Goal: Task Accomplishment & Management: Use online tool/utility

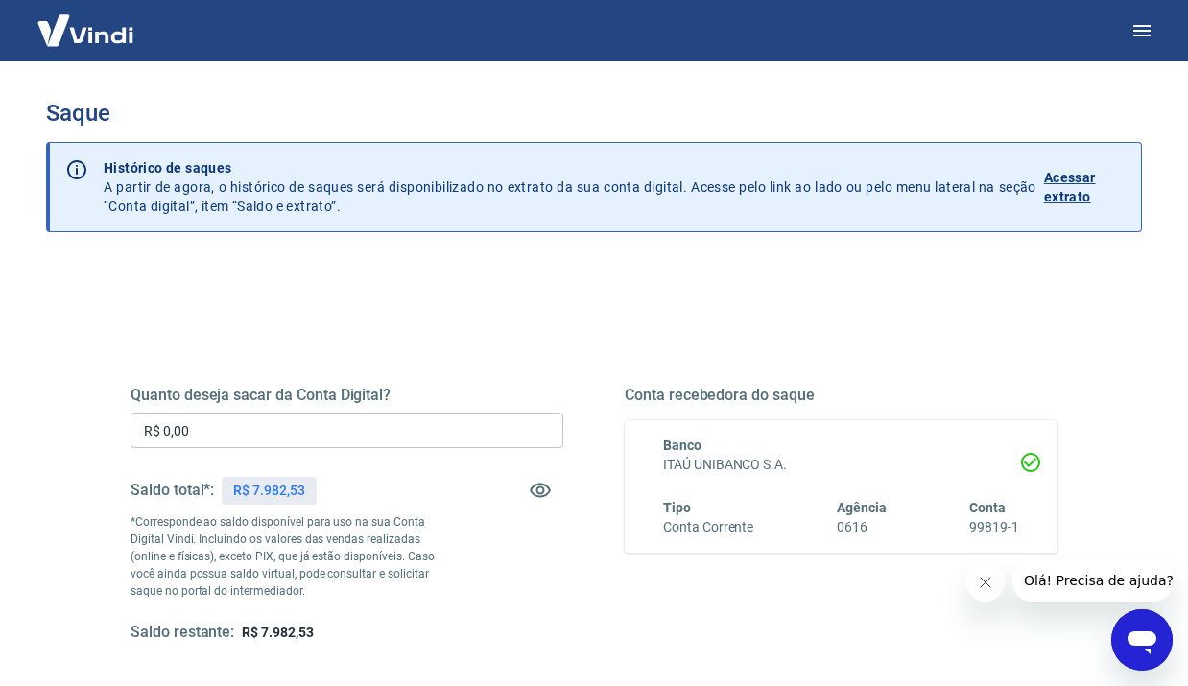
click at [316, 435] on input "R$ 0,00" at bounding box center [347, 431] width 433 height 36
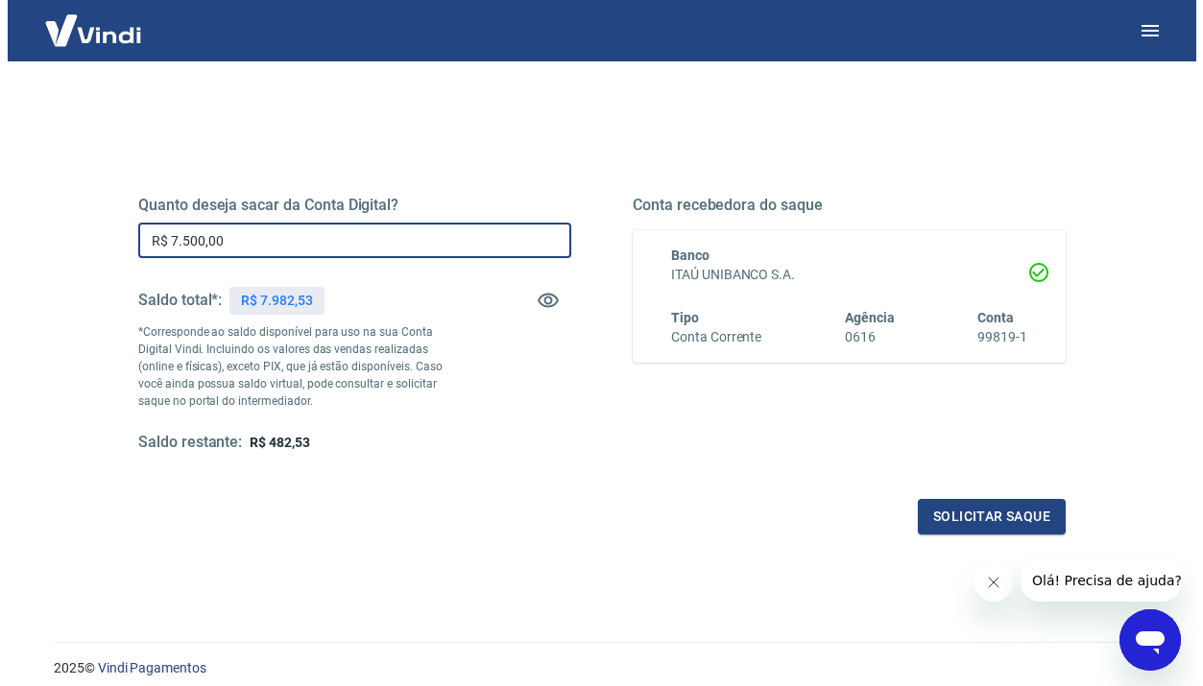
scroll to position [262, 0]
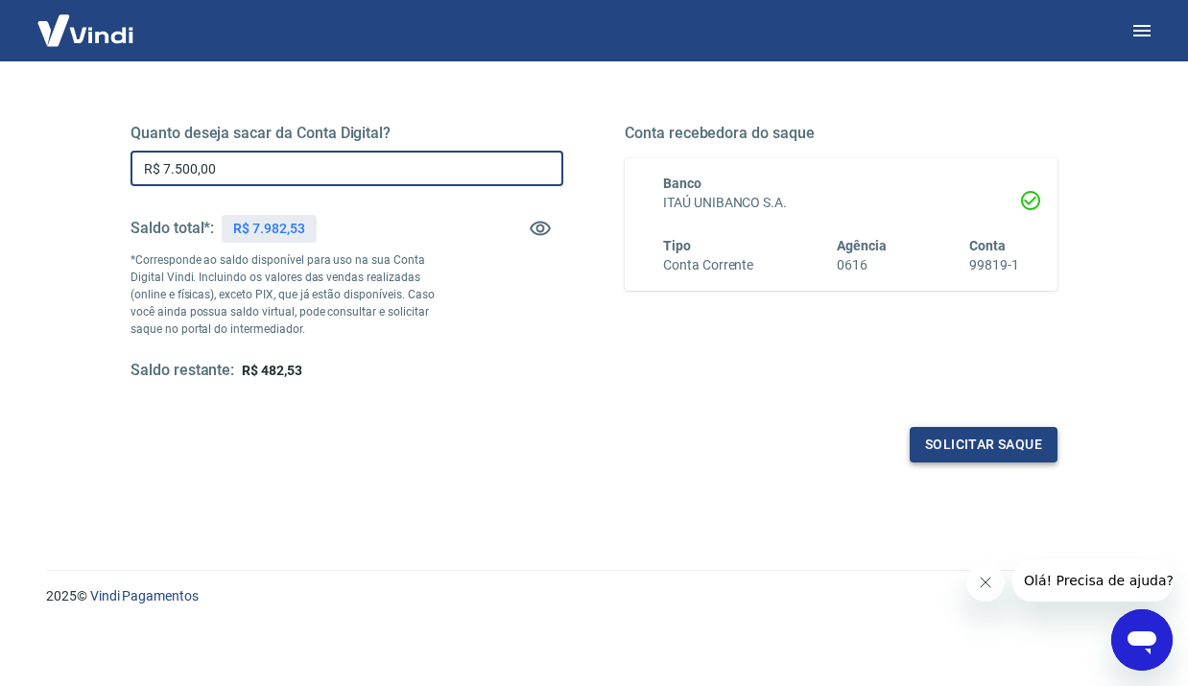
type input "R$ 7.500,00"
click at [968, 444] on button "Solicitar saque" at bounding box center [984, 445] width 148 height 36
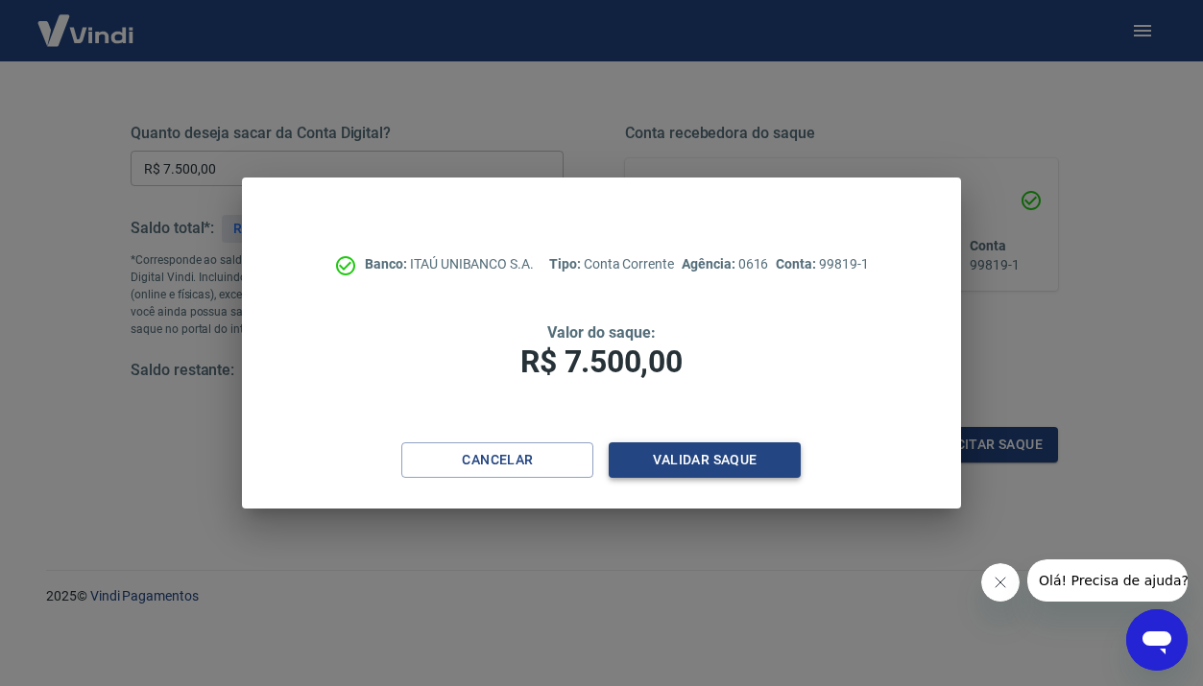
click at [734, 466] on button "Validar saque" at bounding box center [705, 460] width 192 height 36
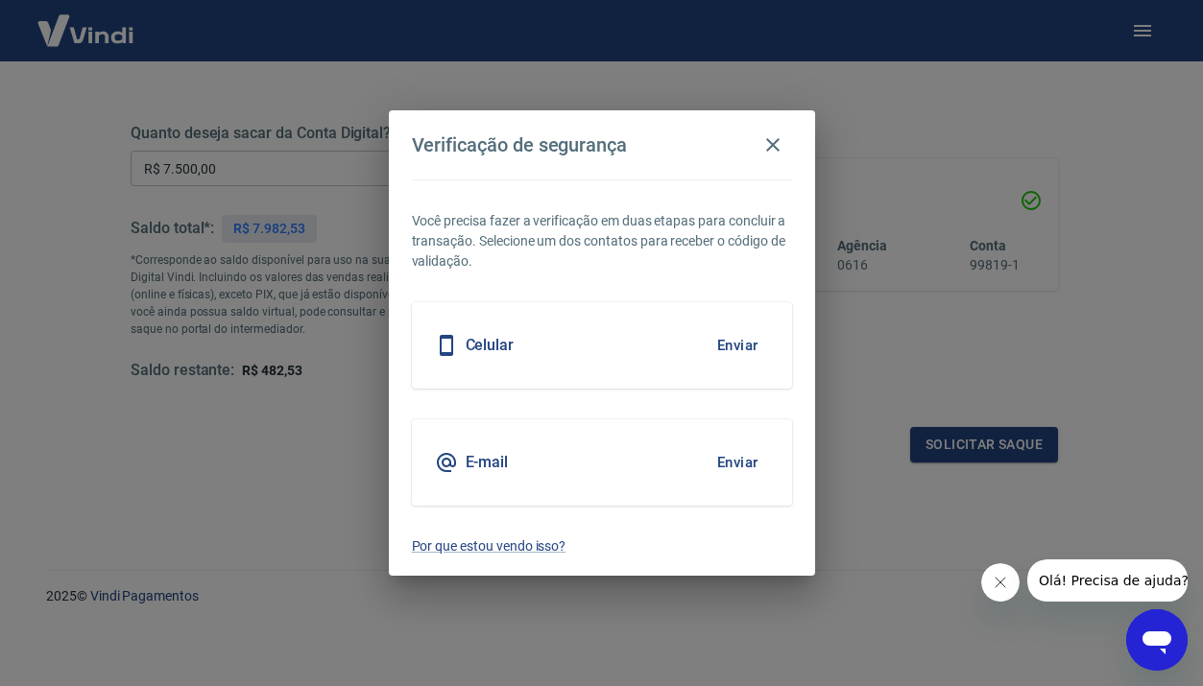
click at [736, 347] on button "Enviar" at bounding box center [737, 345] width 62 height 40
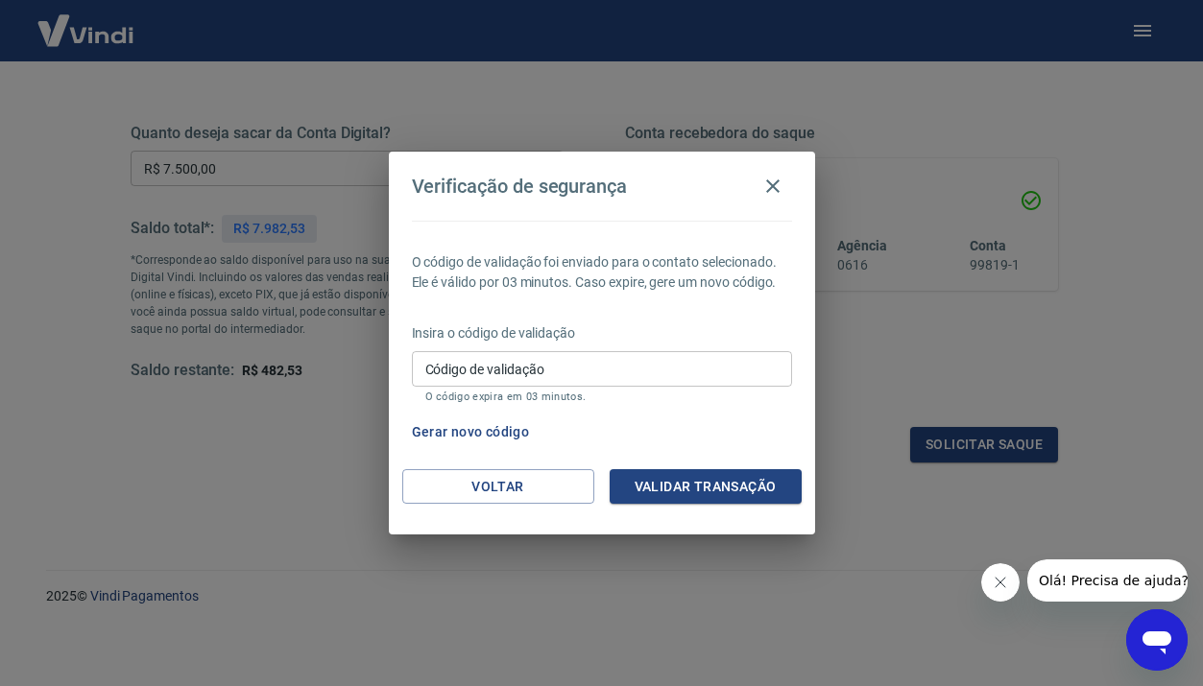
click at [635, 360] on input "Código de validação" at bounding box center [602, 369] width 380 height 36
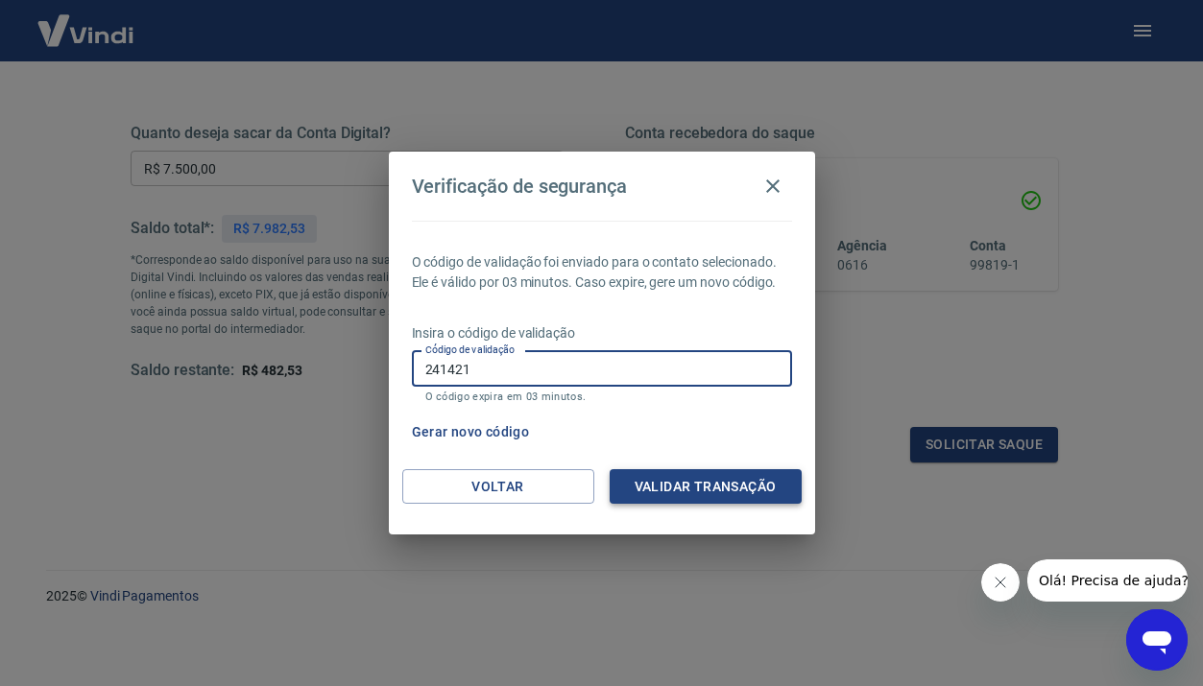
type input "241421"
click at [703, 488] on button "Validar transação" at bounding box center [706, 487] width 192 height 36
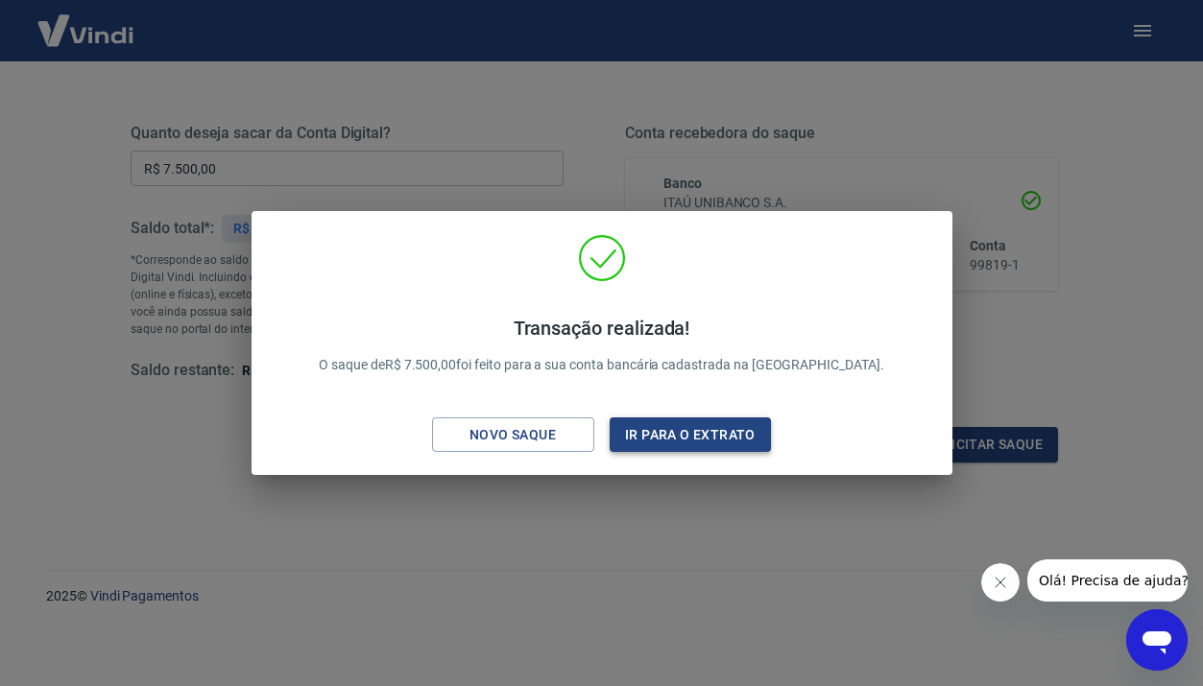
click at [702, 432] on button "Ir para o extrato" at bounding box center [691, 436] width 162 height 36
